Goal: Task Accomplishment & Management: Use online tool/utility

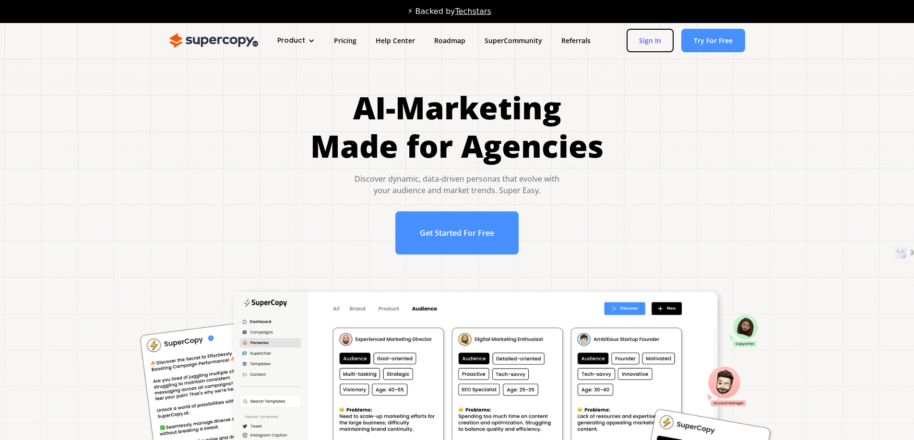
click at [627, 37] on link "Sign In" at bounding box center [650, 41] width 47 height 24
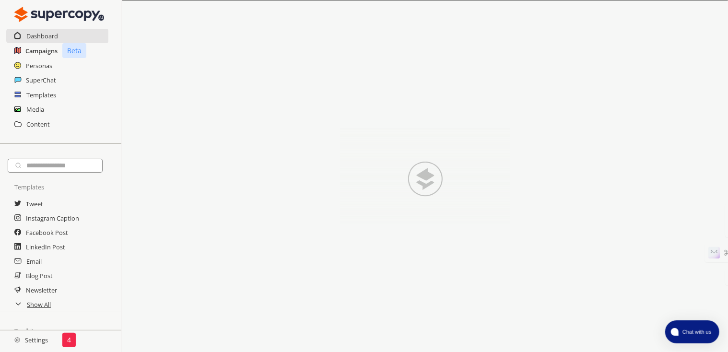
click at [35, 47] on h2 "Campaigns" at bounding box center [41, 51] width 32 height 14
